Goal: Task Accomplishment & Management: Use online tool/utility

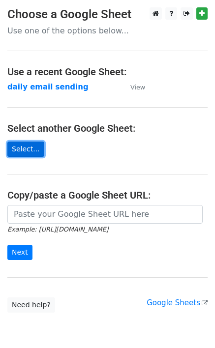
click at [24, 152] on link "Select..." at bounding box center [25, 149] width 37 height 15
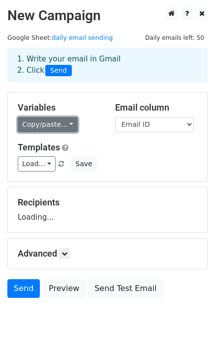
click at [59, 122] on link "Copy/paste..." at bounding box center [48, 124] width 60 height 15
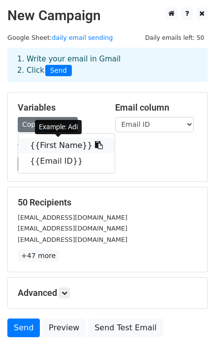
click at [58, 143] on link "{{First Name}}" at bounding box center [66, 146] width 96 height 16
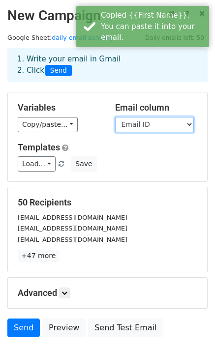
click at [141, 128] on select "First Name Email ID" at bounding box center [154, 124] width 79 height 15
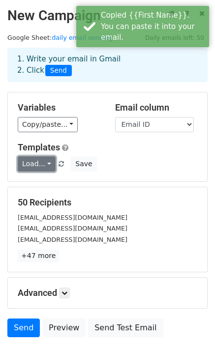
click at [27, 168] on link "Load..." at bounding box center [37, 163] width 38 height 15
click at [33, 187] on link "Tem 1" at bounding box center [57, 187] width 78 height 16
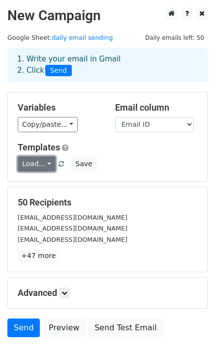
click at [50, 167] on link "Load..." at bounding box center [37, 163] width 38 height 15
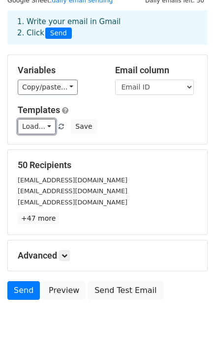
scroll to position [73, 0]
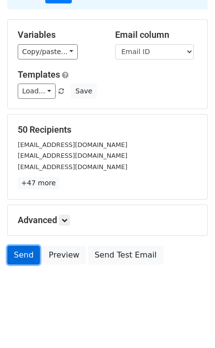
click at [21, 257] on link "Send" at bounding box center [23, 255] width 32 height 19
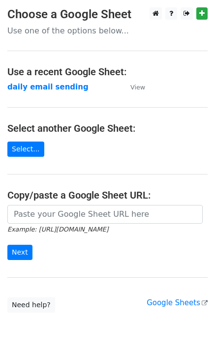
click at [96, 29] on p "Use one of the options below..." at bounding box center [107, 31] width 200 height 10
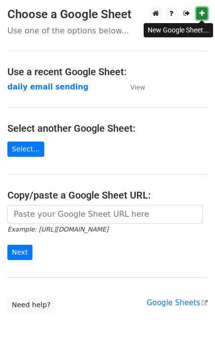
click at [201, 15] on icon at bounding box center [201, 13] width 5 height 7
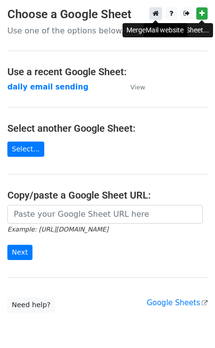
click at [152, 13] on link at bounding box center [156, 13] width 12 height 12
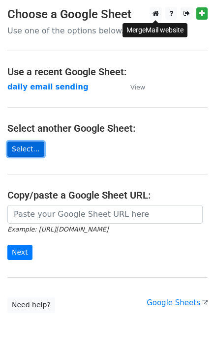
click at [21, 154] on link "Select..." at bounding box center [25, 149] width 37 height 15
